Goal: Navigation & Orientation: Understand site structure

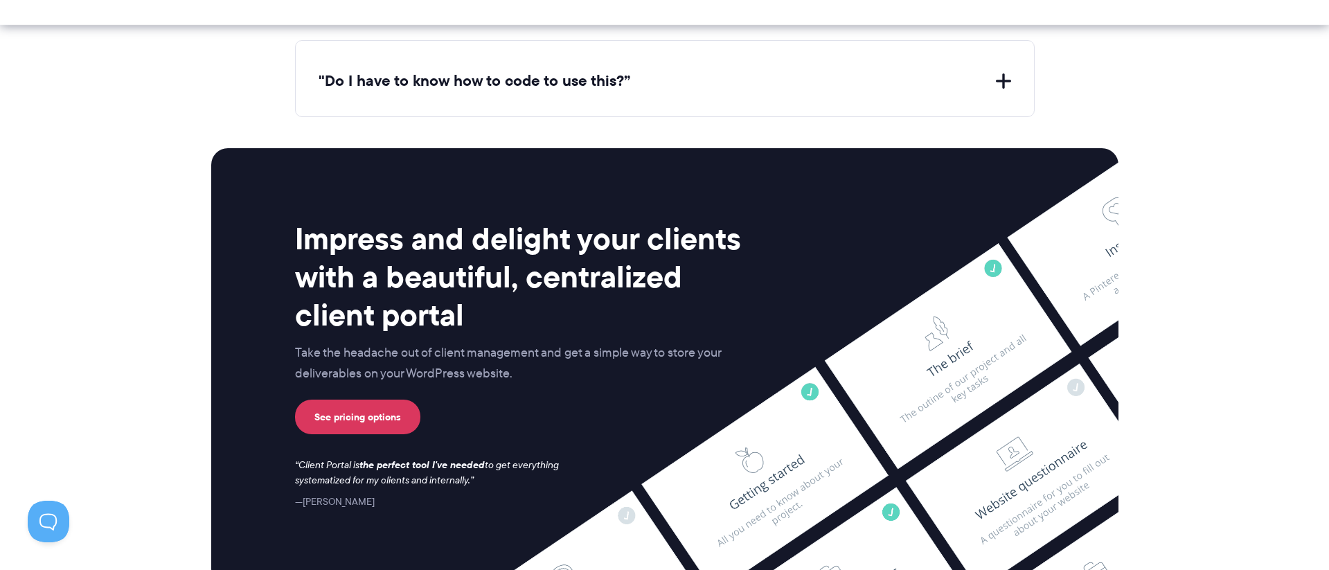
scroll to position [5821, 0]
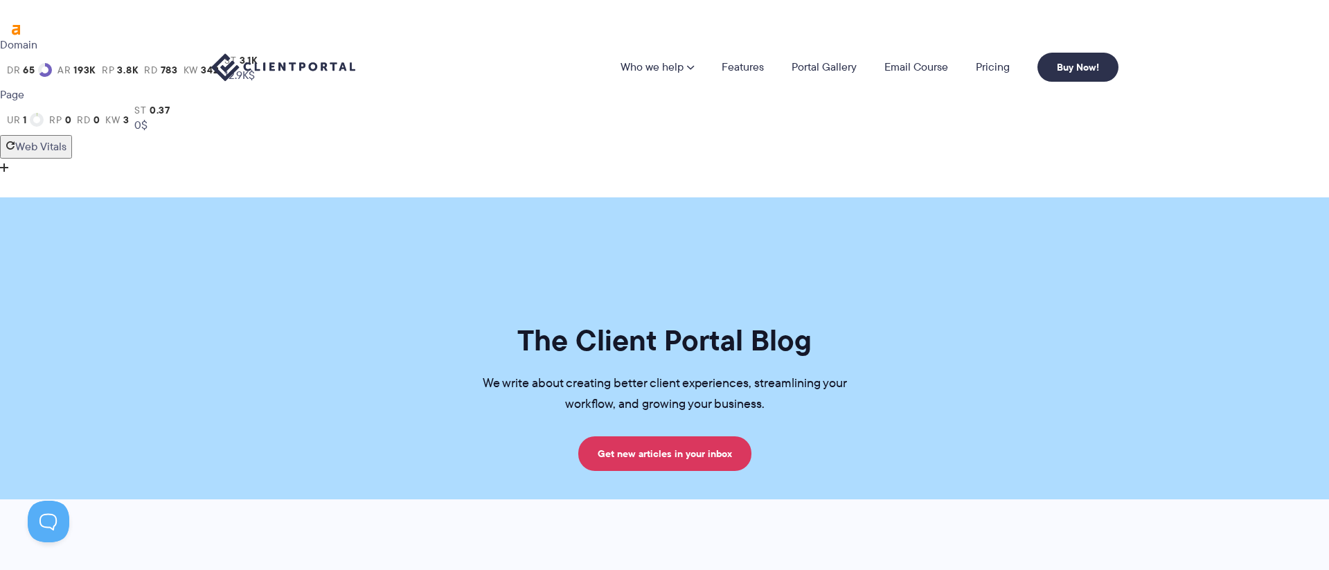
click at [305, 64] on img at bounding box center [283, 67] width 144 height 28
